Goal: Task Accomplishment & Management: Manage account settings

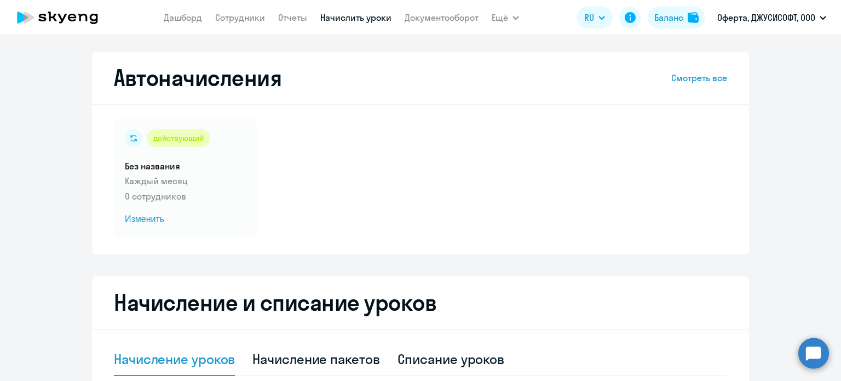
select select "10"
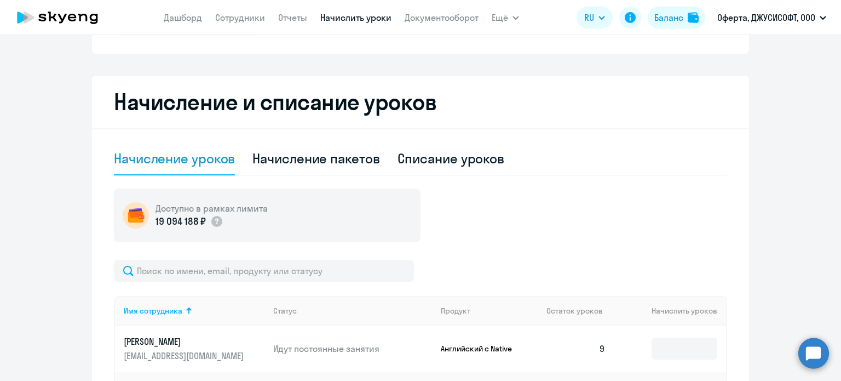
scroll to position [219, 0]
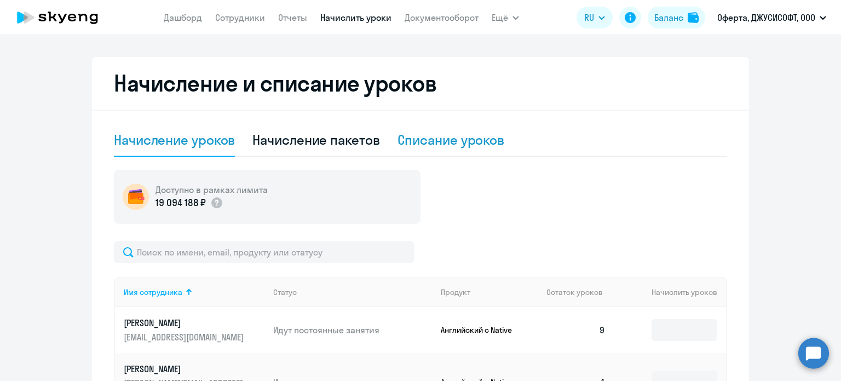
click at [456, 144] on div "Списание уроков" at bounding box center [451, 140] width 107 height 18
select select "10"
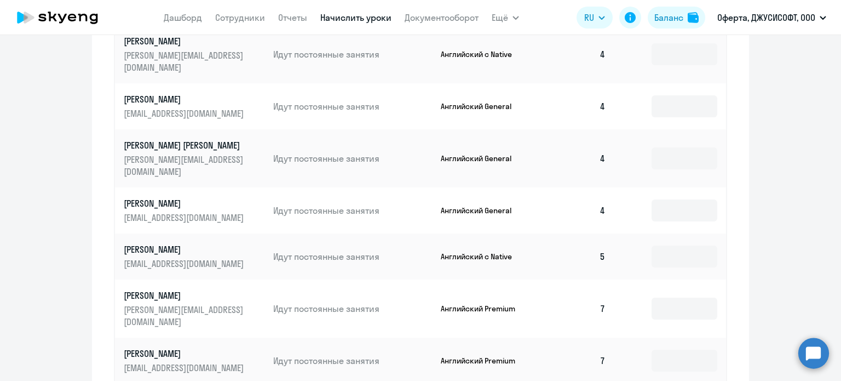
scroll to position [493, 0]
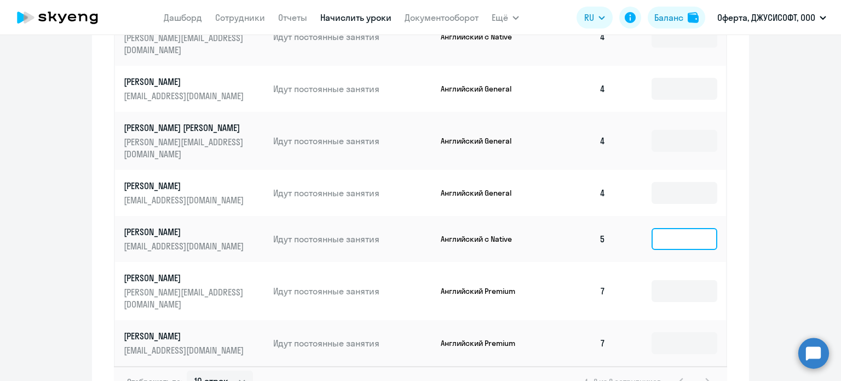
click at [696, 228] on input at bounding box center [685, 239] width 66 height 22
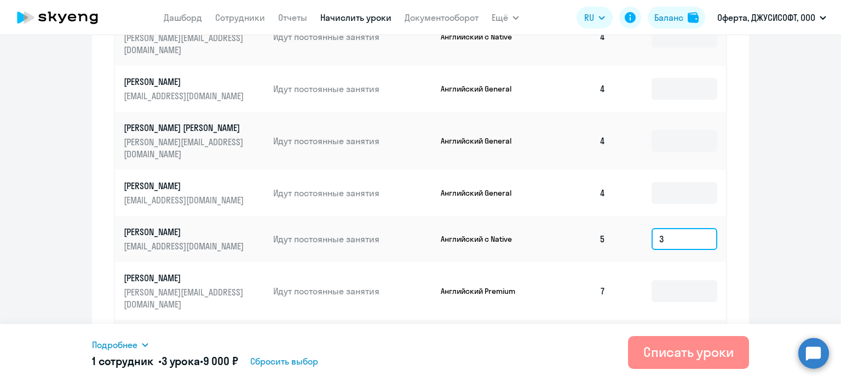
type input "3"
click at [697, 352] on div "Списать уроки" at bounding box center [689, 352] width 90 height 18
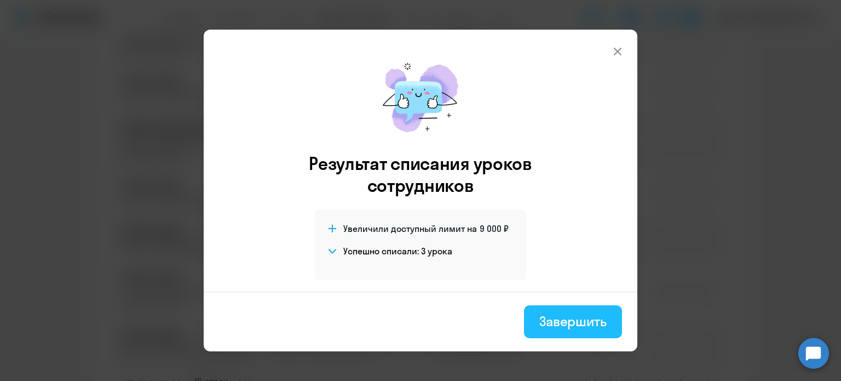
click at [598, 323] on div "Завершить" at bounding box center [572, 321] width 67 height 18
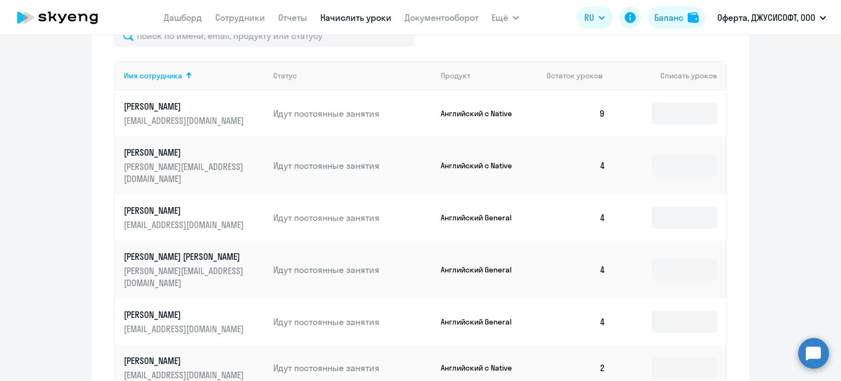
scroll to position [383, 0]
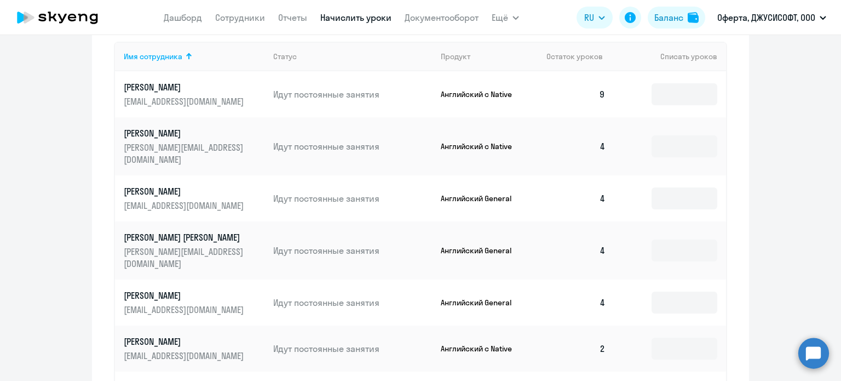
click at [164, 349] on p "[EMAIL_ADDRESS][DOMAIN_NAME]" at bounding box center [185, 355] width 123 height 12
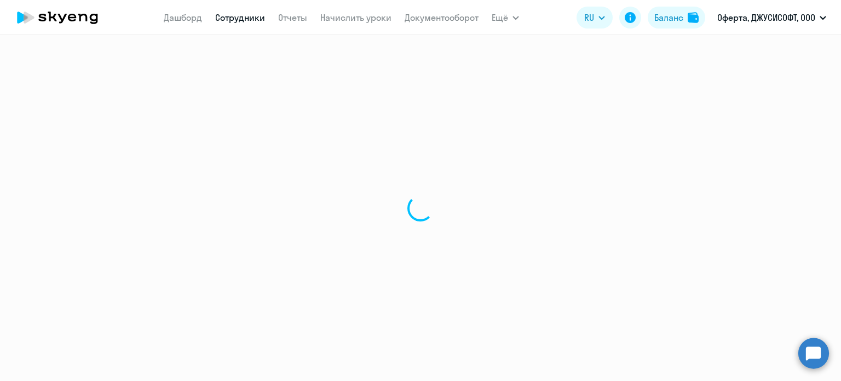
select select "english"
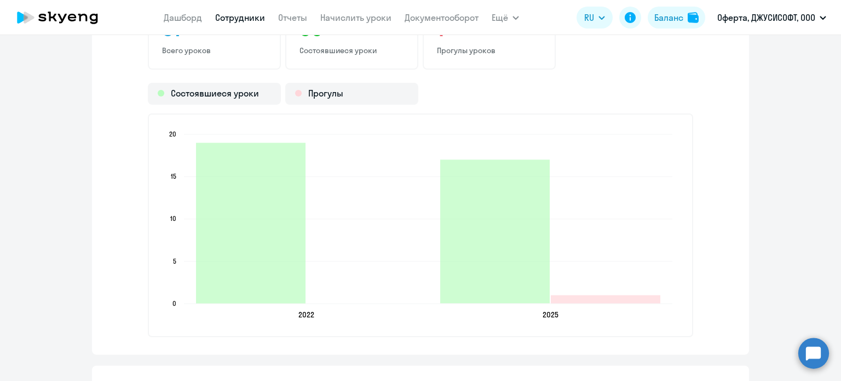
scroll to position [1424, 0]
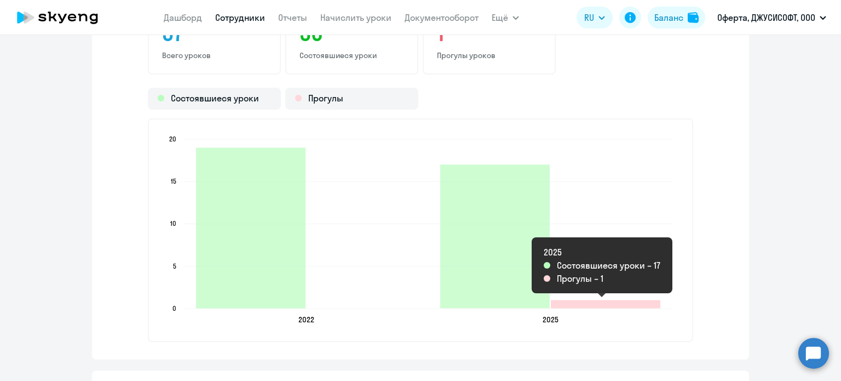
click at [592, 301] on icon "2025-08-05T20:00:00.000Z Прогулы 1" at bounding box center [606, 304] width 110 height 8
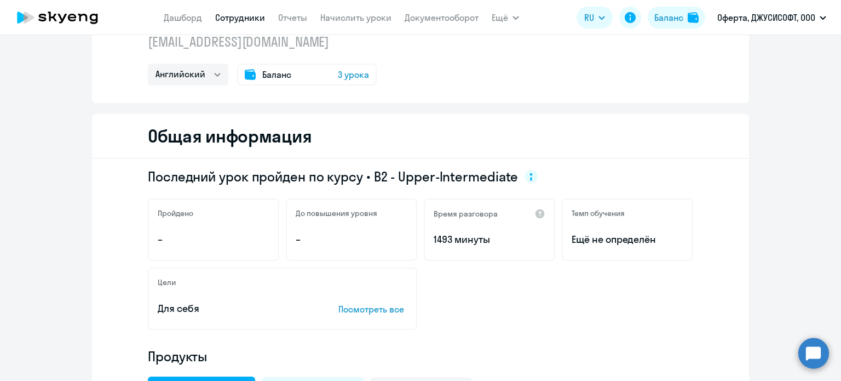
scroll to position [0, 0]
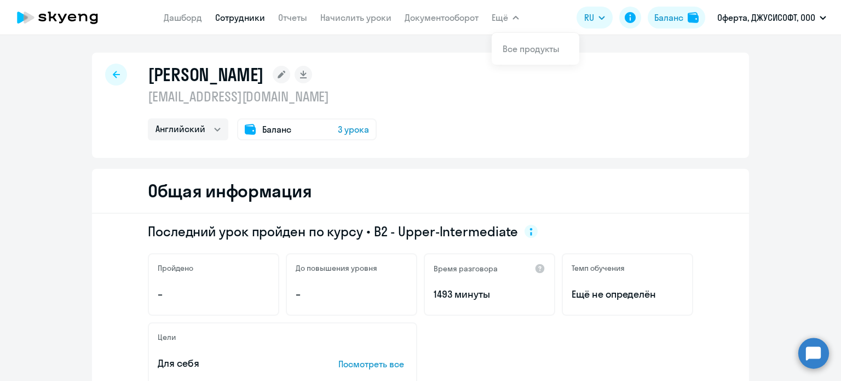
click at [257, 21] on link "Сотрудники" at bounding box center [240, 17] width 50 height 11
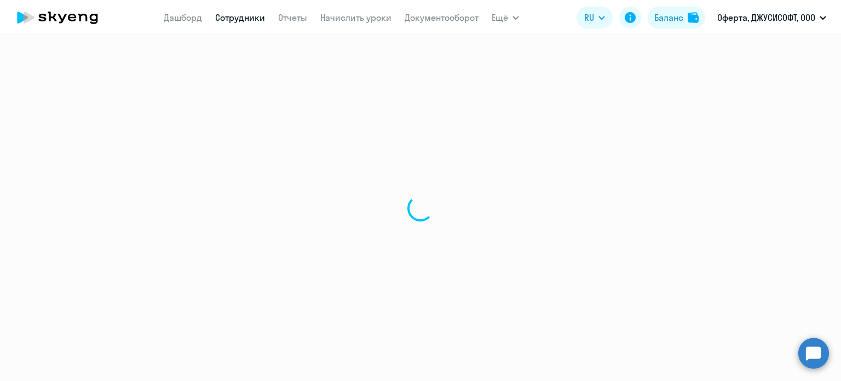
select select "30"
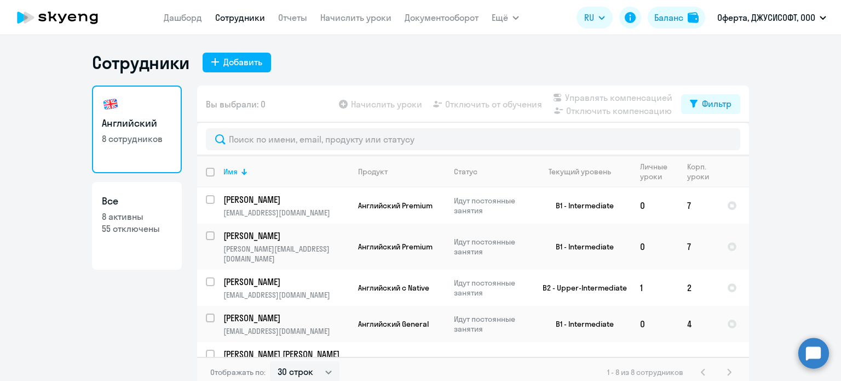
click at [117, 236] on link "Все 8 активны 55 отключены" at bounding box center [137, 226] width 90 height 88
select select "30"
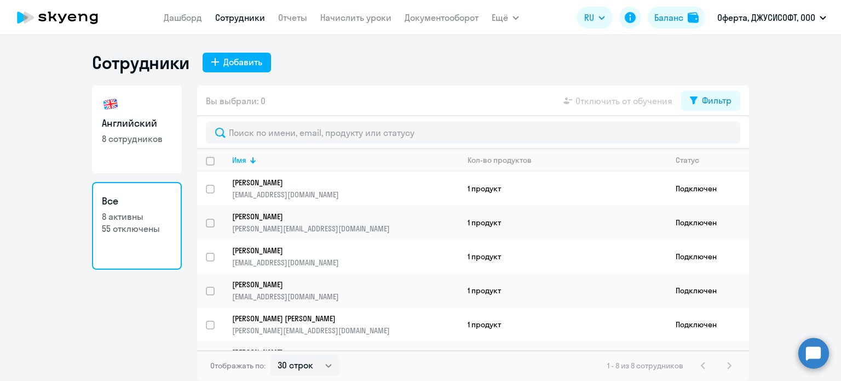
click at [140, 141] on p "8 сотрудников" at bounding box center [137, 139] width 70 height 12
select select "30"
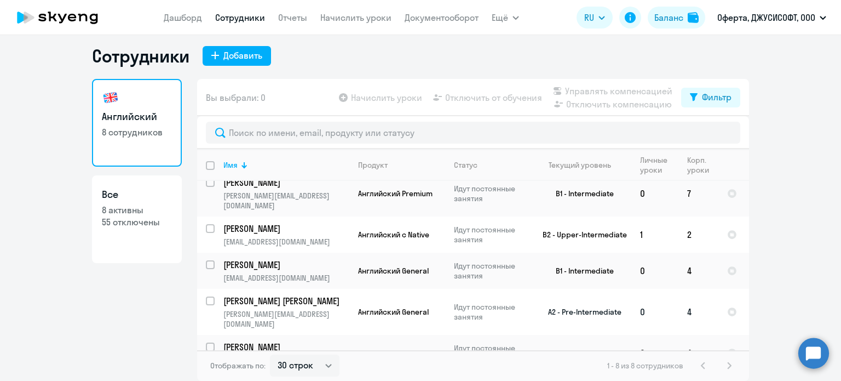
scroll to position [12, 0]
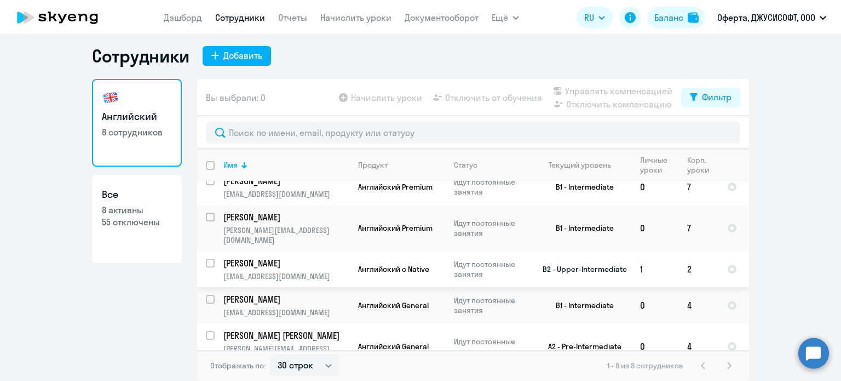
click at [206, 259] on input "select row 12729936" at bounding box center [217, 270] width 22 height 22
checkbox input "true"
